Goal: Task Accomplishment & Management: Complete application form

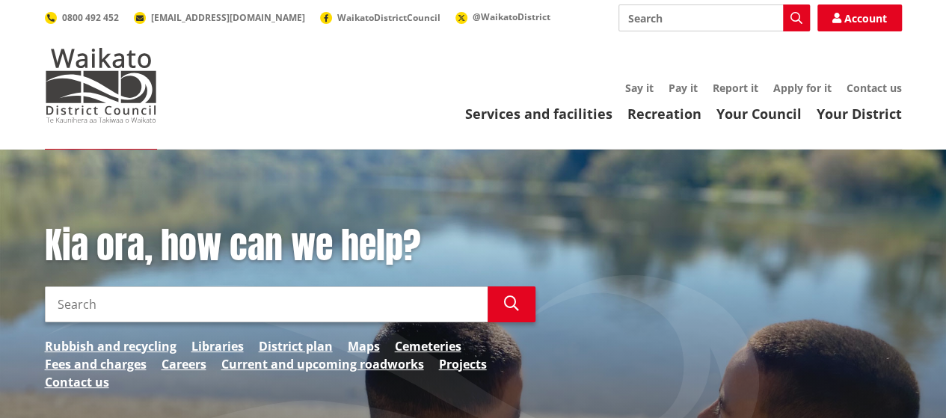
click at [808, 91] on link "Apply for it" at bounding box center [803, 88] width 58 height 14
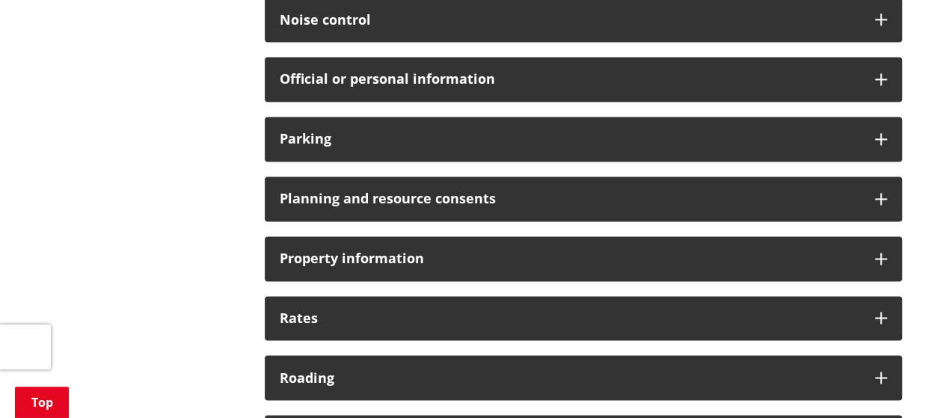
scroll to position [1122, 0]
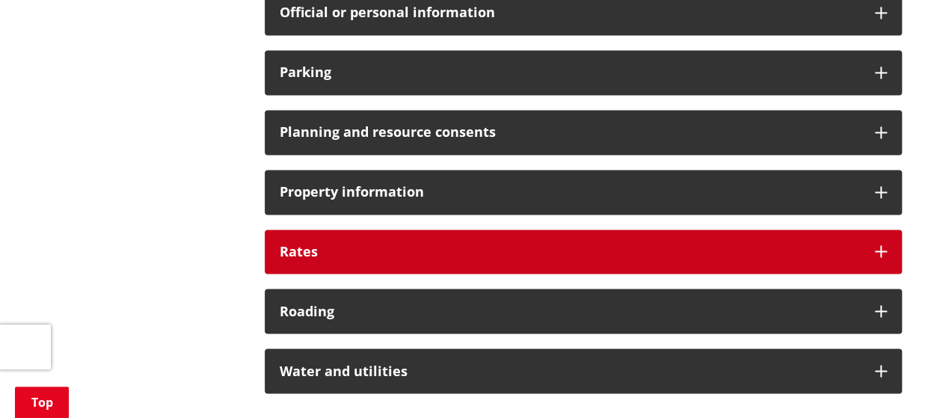
click at [512, 259] on div "Rates" at bounding box center [583, 252] width 637 height 45
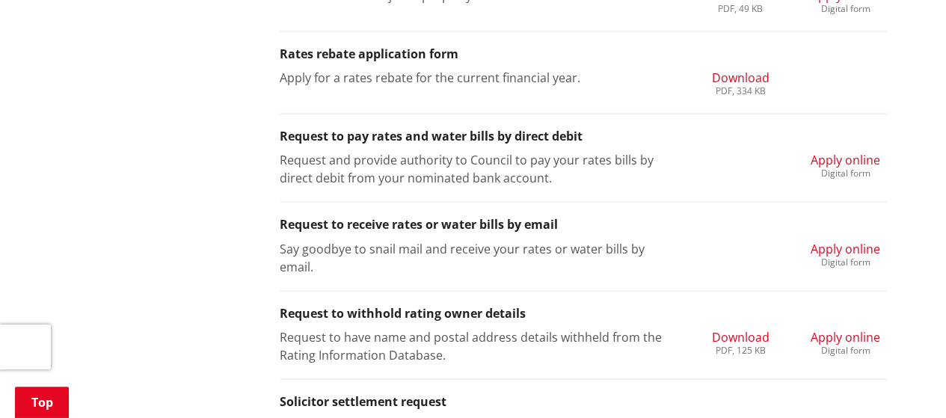
scroll to position [1795, 0]
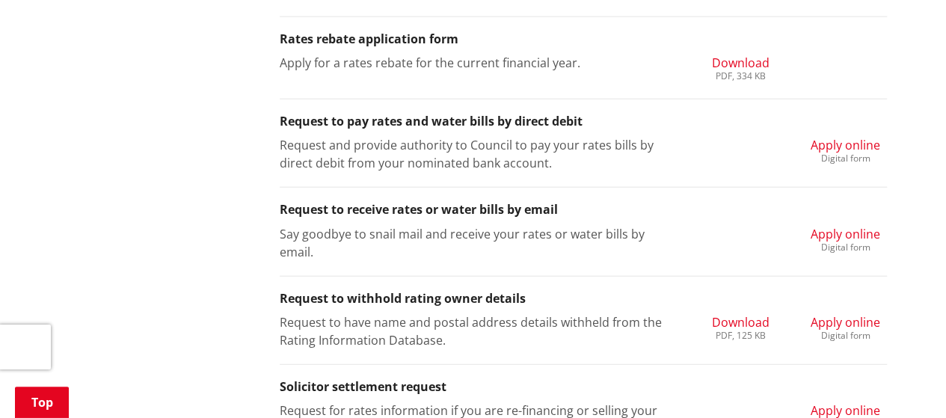
click at [861, 147] on span "Apply online" at bounding box center [846, 145] width 70 height 16
